Goal: Task Accomplishment & Management: Use online tool/utility

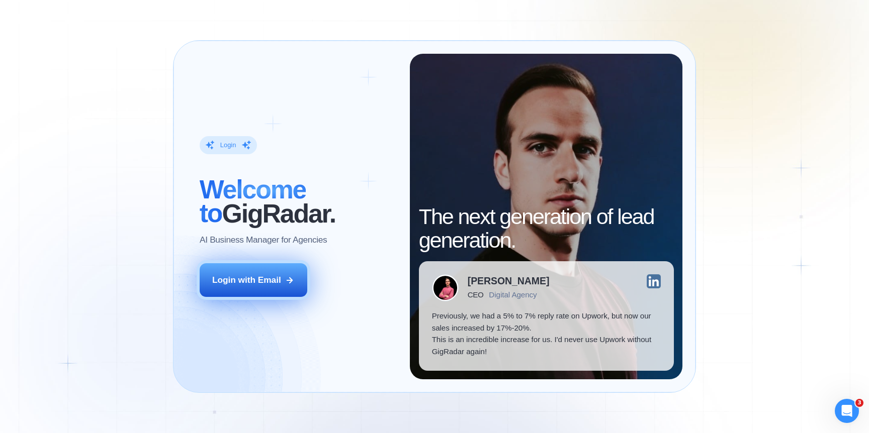
click at [277, 280] on div "Login with Email" at bounding box center [246, 281] width 69 height 12
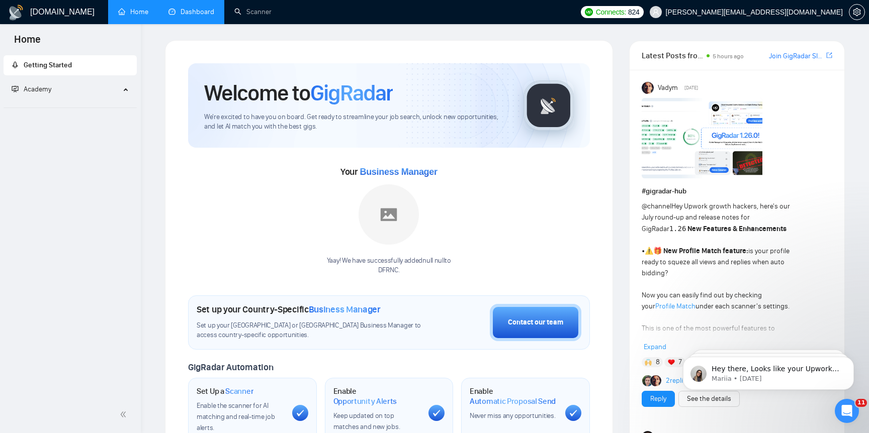
click at [205, 15] on link "Dashboard" at bounding box center [191, 12] width 46 height 9
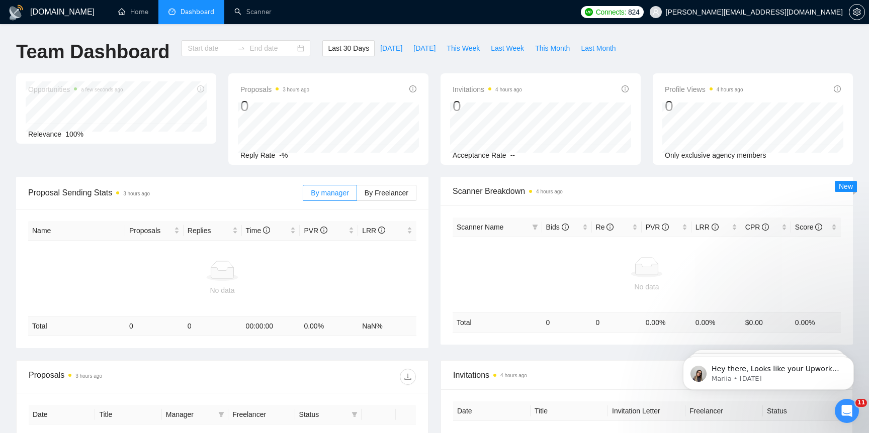
type input "[DATE]"
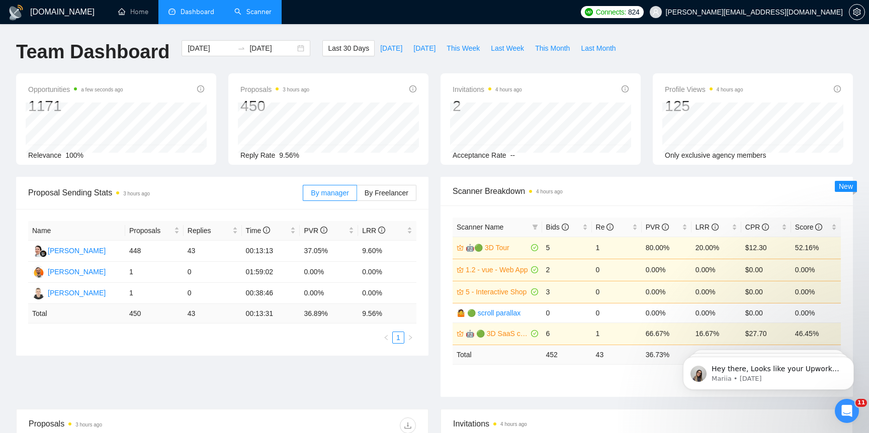
click at [250, 9] on link "Scanner" at bounding box center [252, 12] width 37 height 9
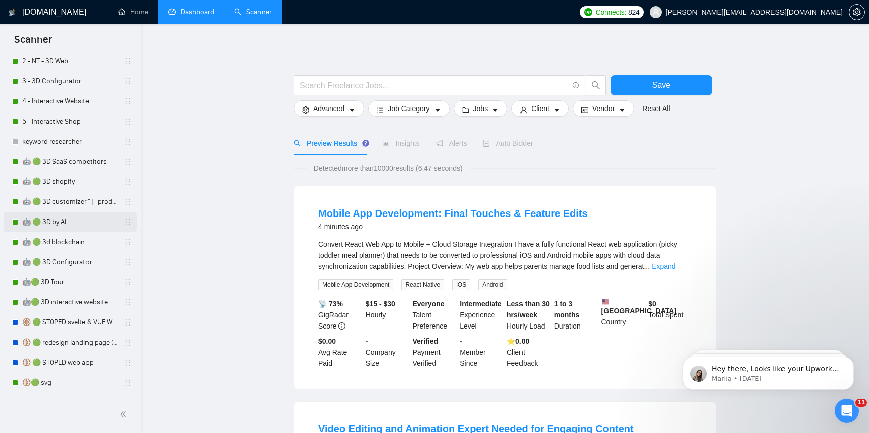
scroll to position [133, 0]
